Goal: Transaction & Acquisition: Download file/media

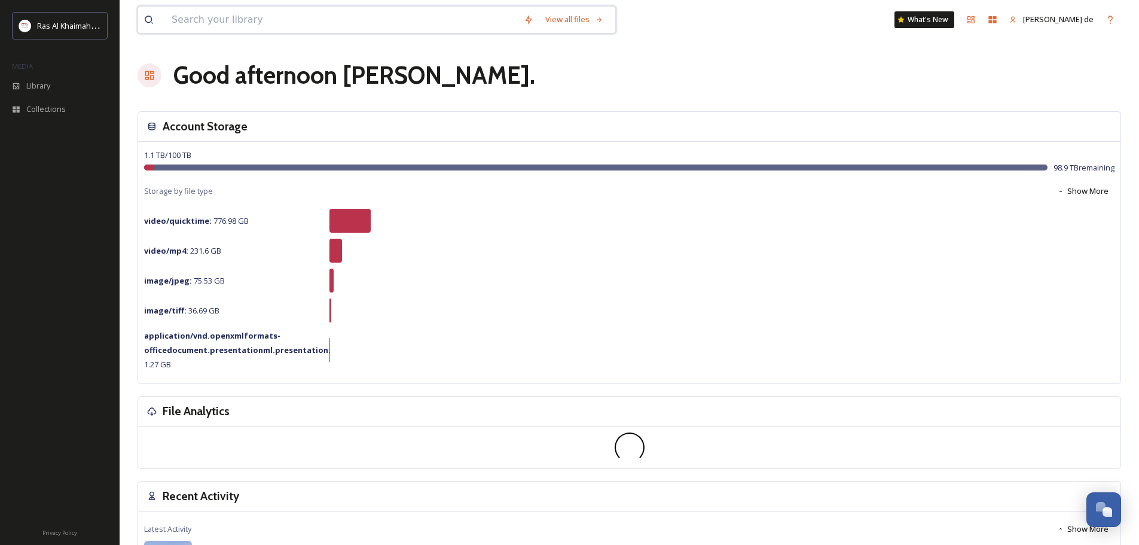
click at [430, 14] on input at bounding box center [342, 20] width 352 height 26
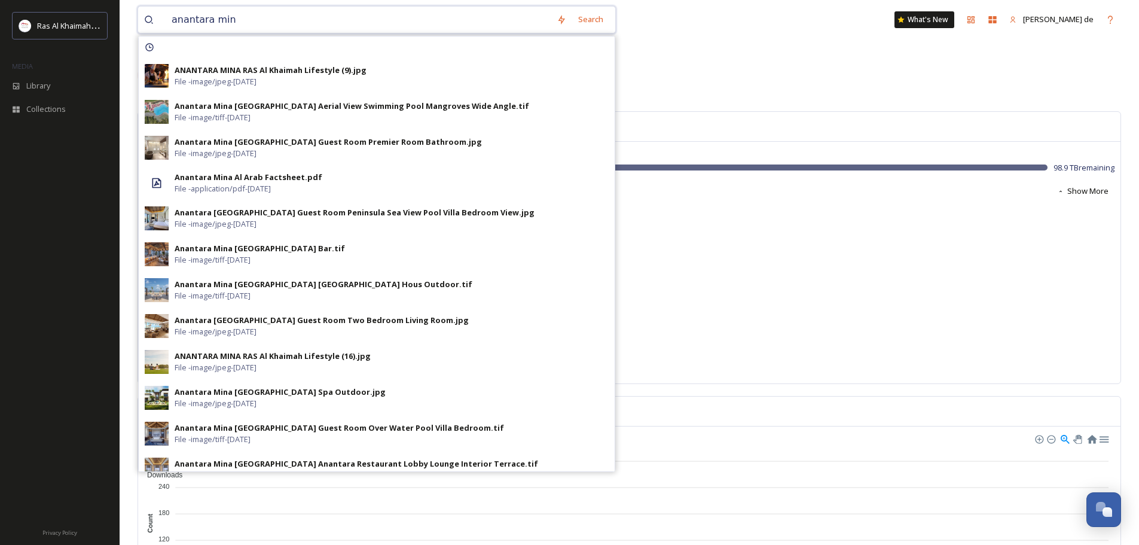
type input "anantara mina"
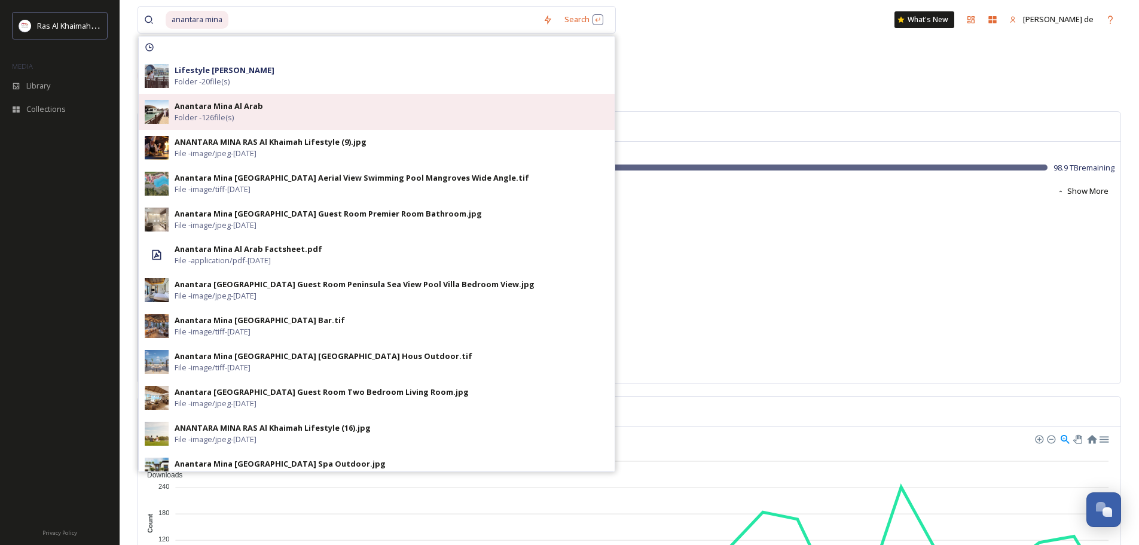
click at [250, 114] on div "Anantara Mina Al Arab Folder - 126 file(s)" at bounding box center [392, 111] width 434 height 23
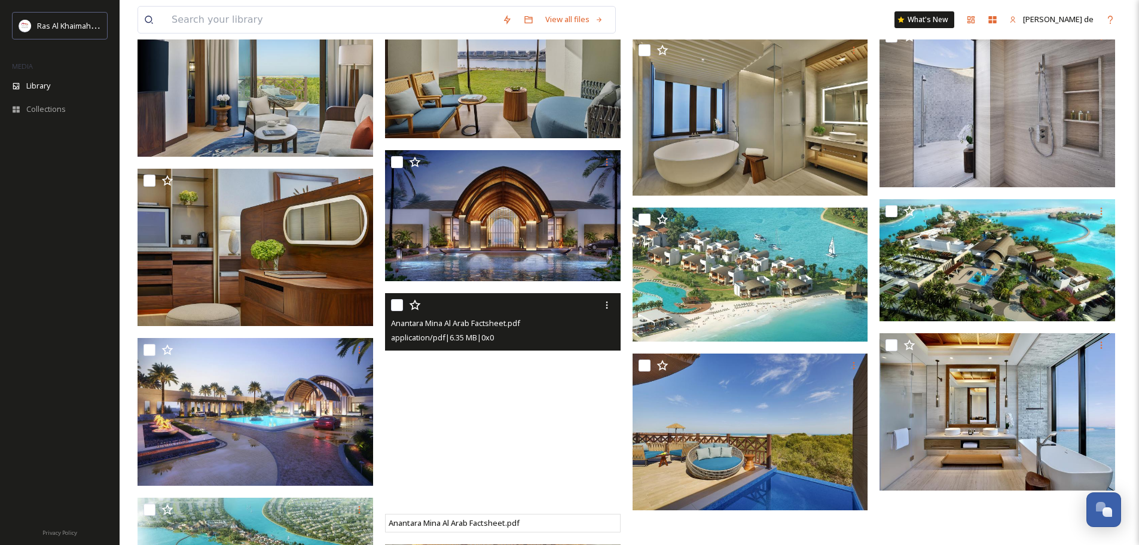
scroll to position [4184, 0]
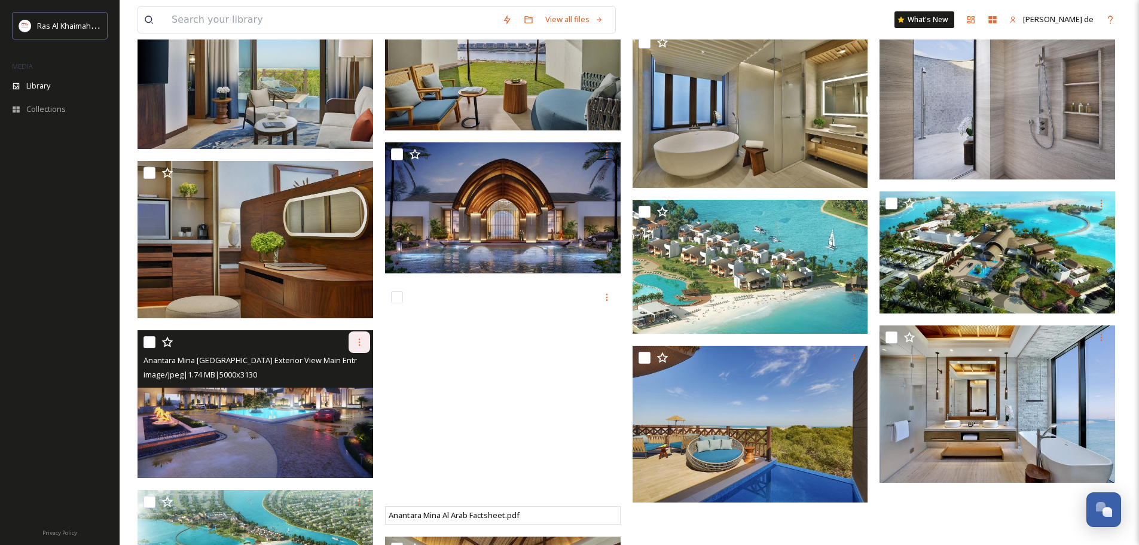
click at [359, 341] on icon at bounding box center [359, 341] width 2 height 7
click at [254, 404] on img at bounding box center [255, 404] width 236 height 148
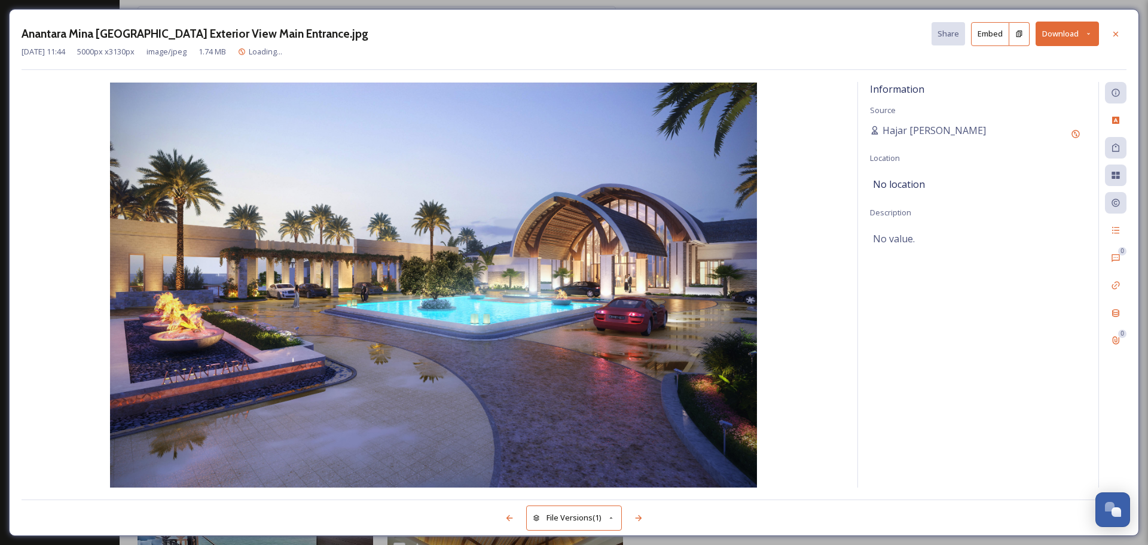
click at [1074, 34] on button "Download" at bounding box center [1066, 34] width 63 height 25
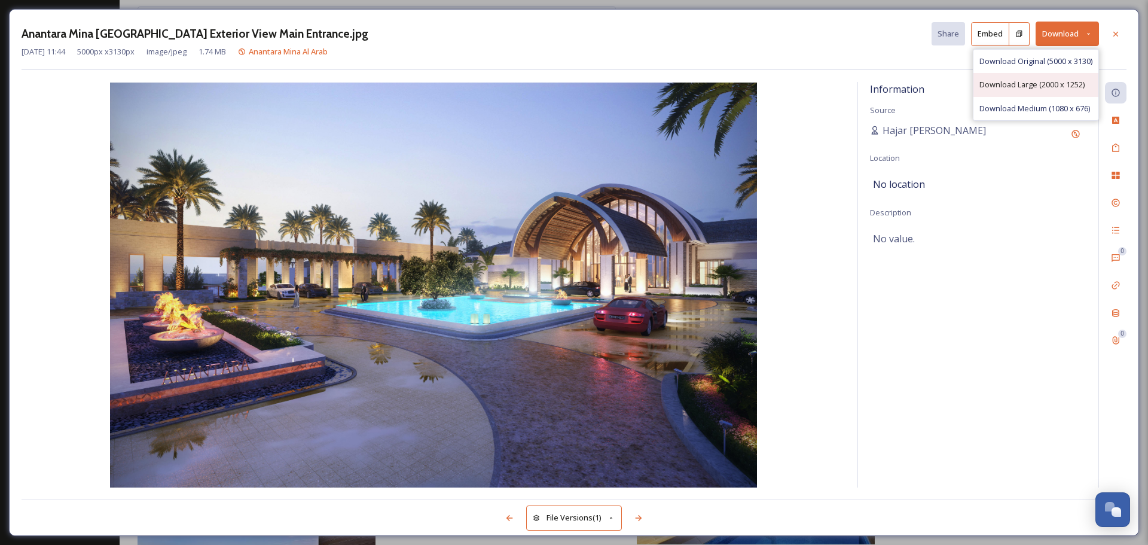
click at [1044, 87] on span "Download Large (2000 x 1252)" at bounding box center [1031, 84] width 105 height 11
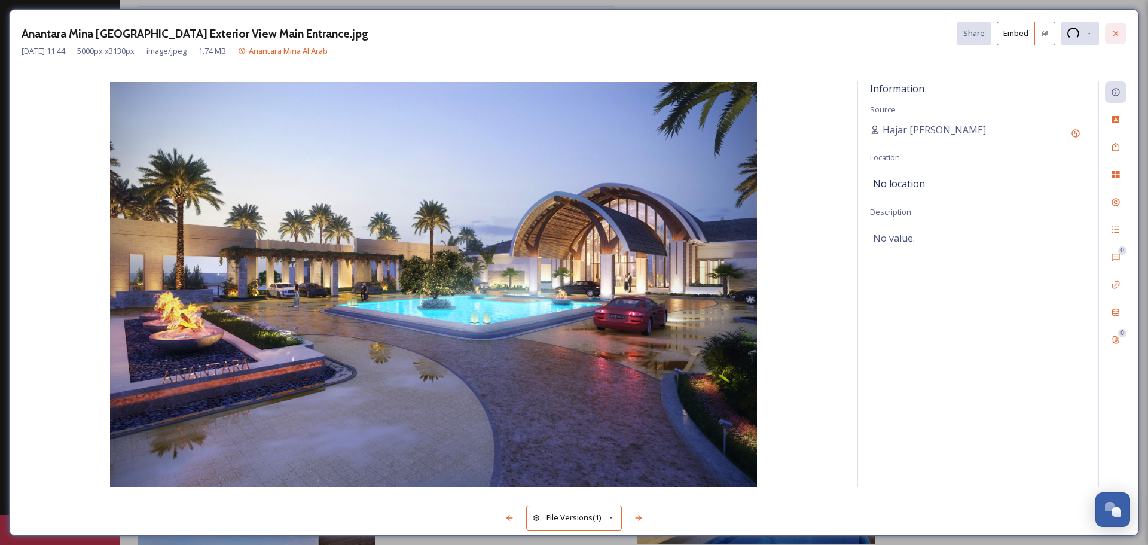
click at [1118, 39] on div at bounding box center [1116, 34] width 22 height 22
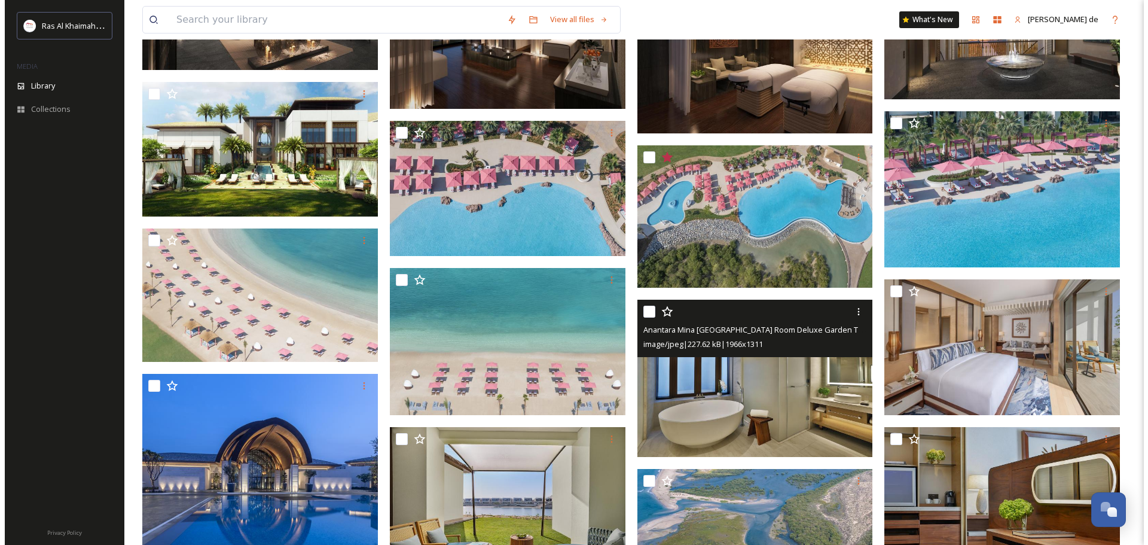
scroll to position [1003, 0]
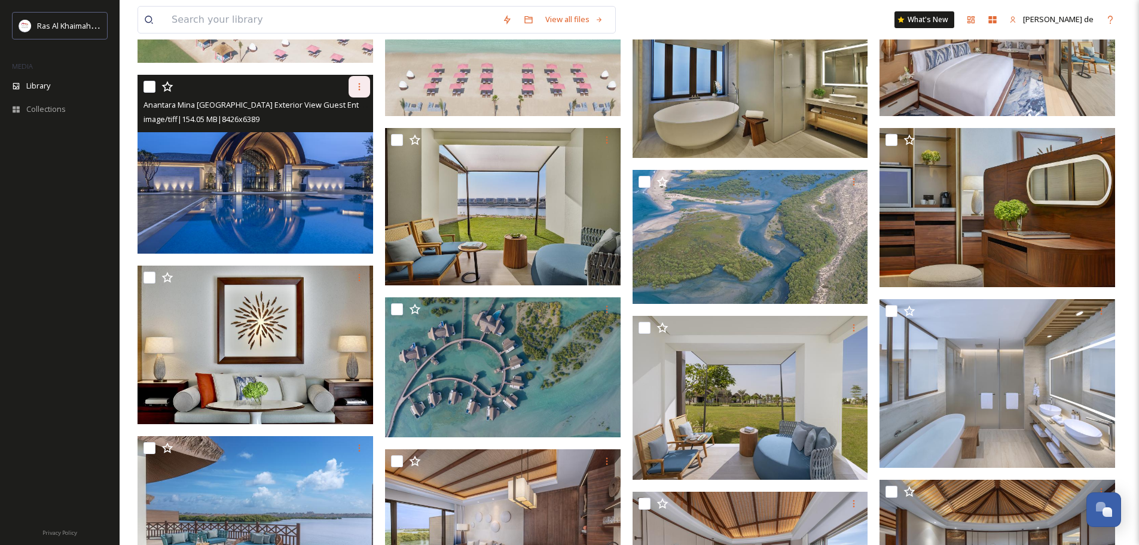
click at [355, 84] on icon at bounding box center [359, 87] width 10 height 10
click at [272, 155] on img at bounding box center [255, 164] width 236 height 179
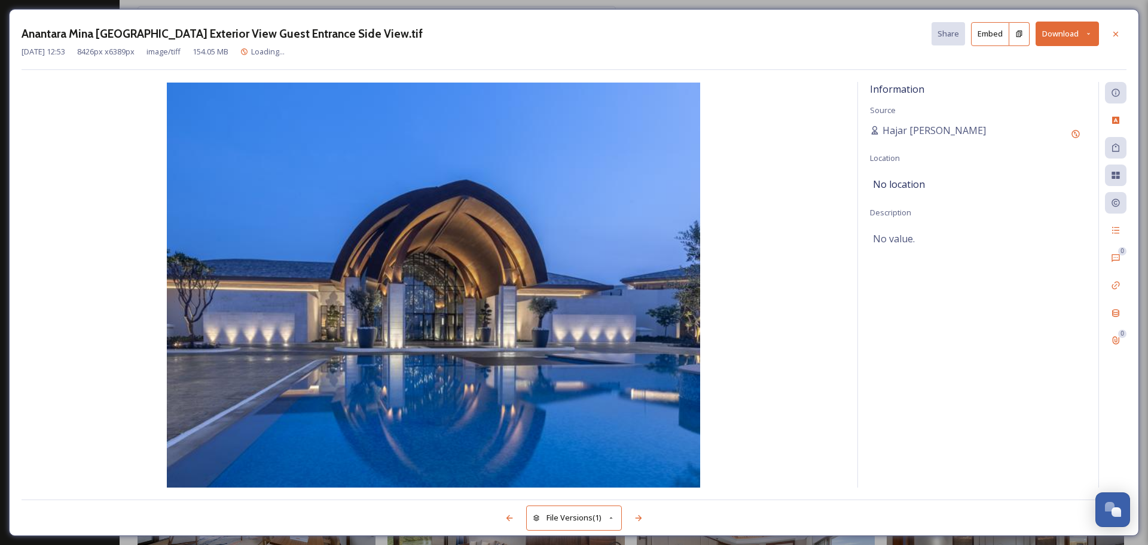
click at [1066, 34] on button "Download" at bounding box center [1066, 34] width 63 height 25
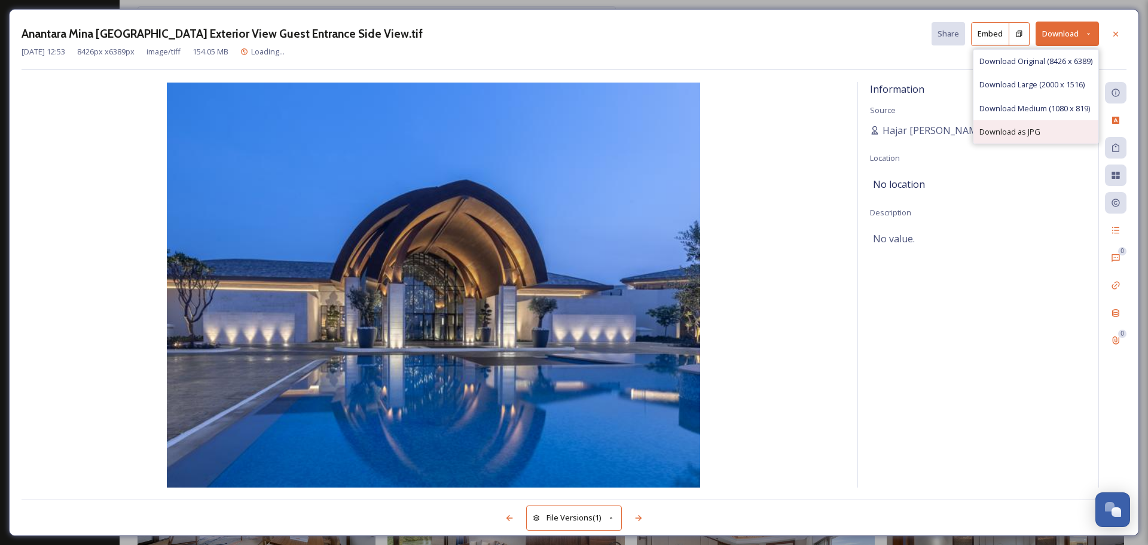
click at [1026, 134] on span "Download as JPG" at bounding box center [1009, 131] width 61 height 11
